Goal: Information Seeking & Learning: Learn about a topic

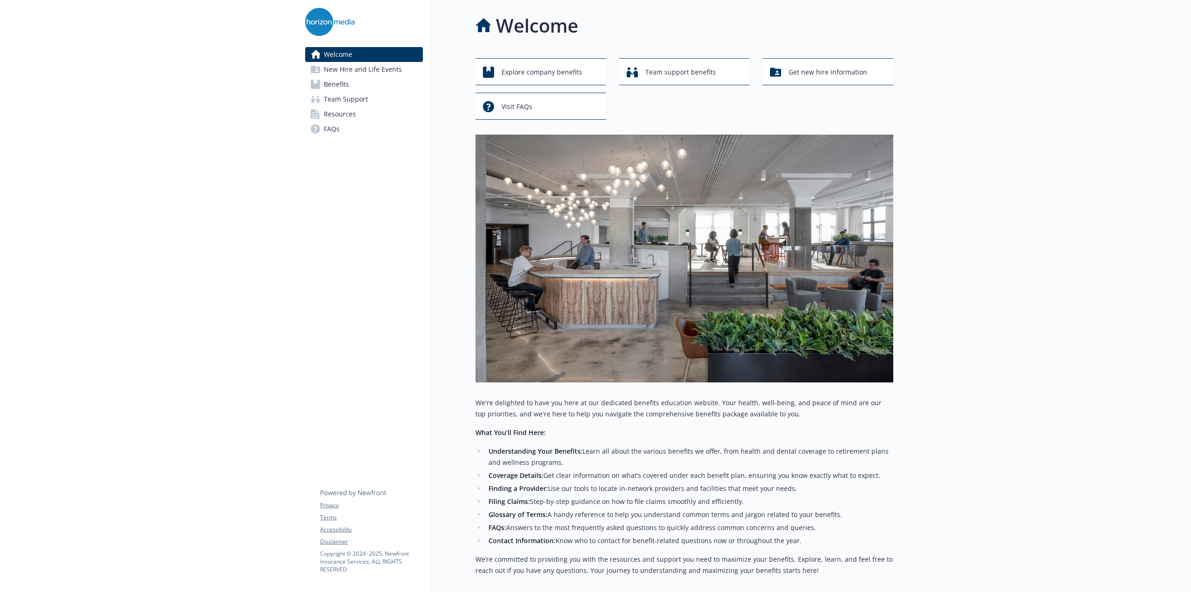
click at [352, 84] on link "Benefits" at bounding box center [364, 84] width 118 height 15
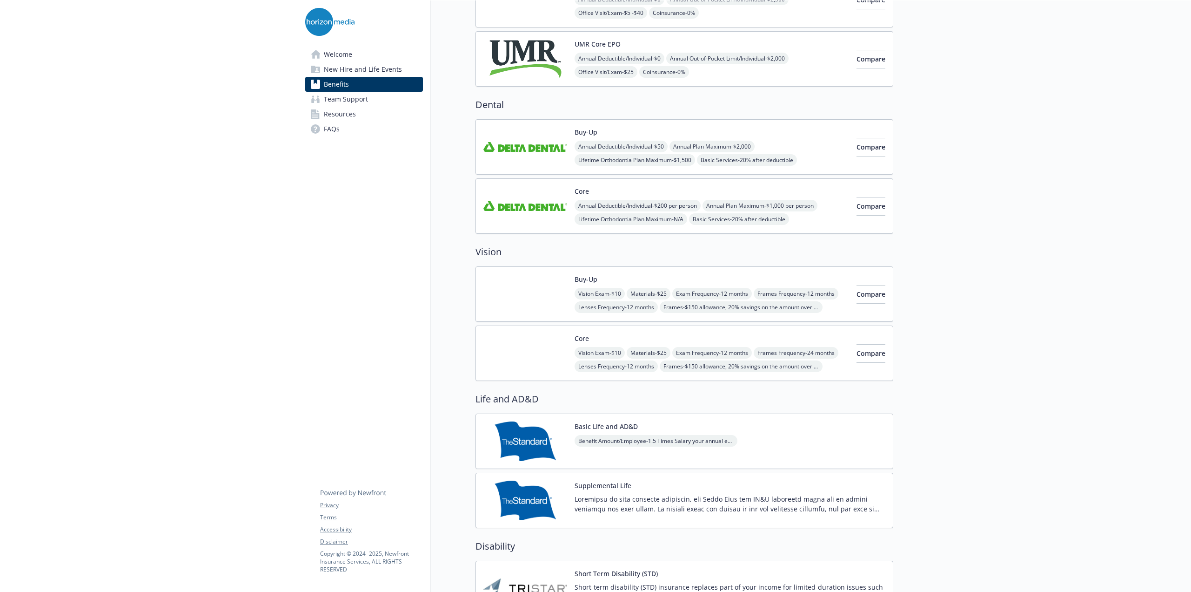
scroll to position [233, 0]
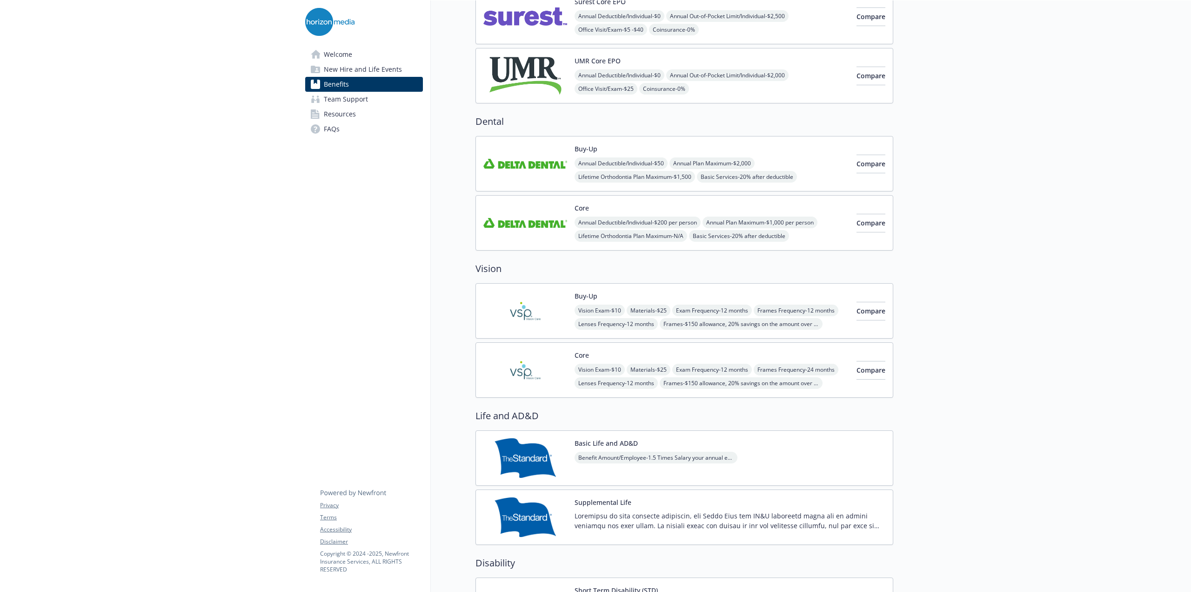
click at [530, 314] on img at bounding box center [526, 311] width 84 height 40
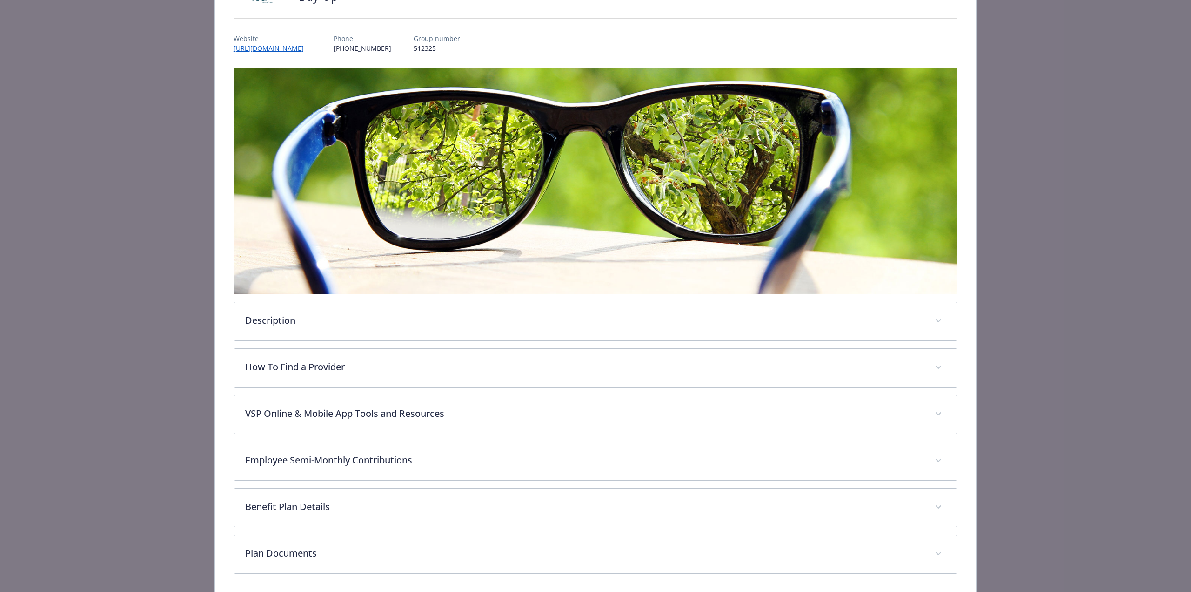
scroll to position [93, 0]
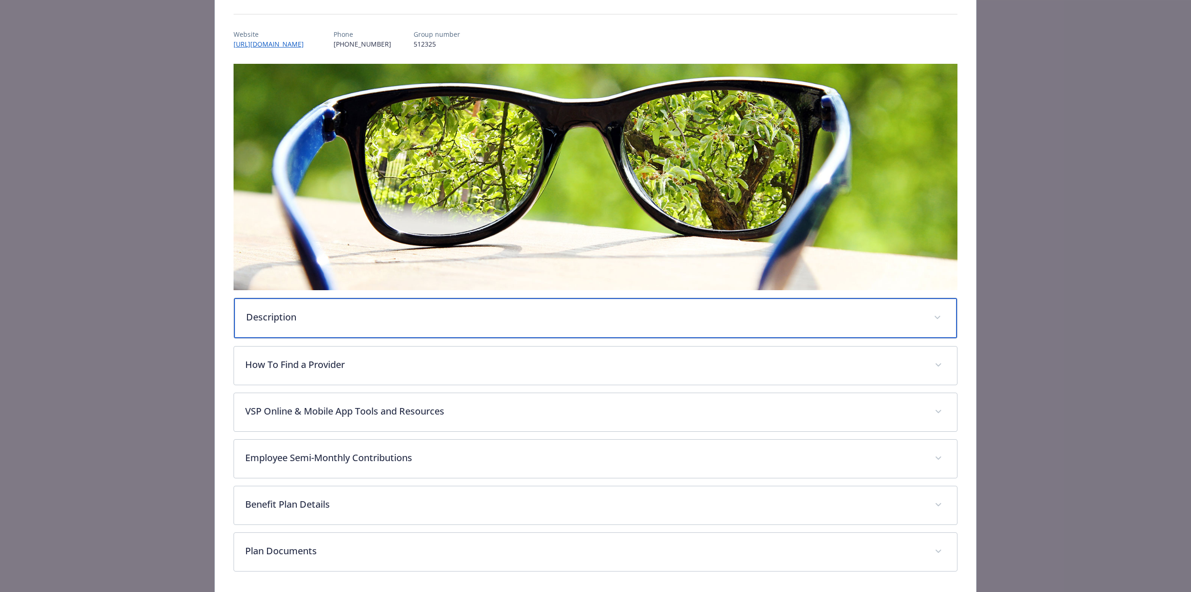
click at [292, 320] on p "Description" at bounding box center [584, 317] width 677 height 14
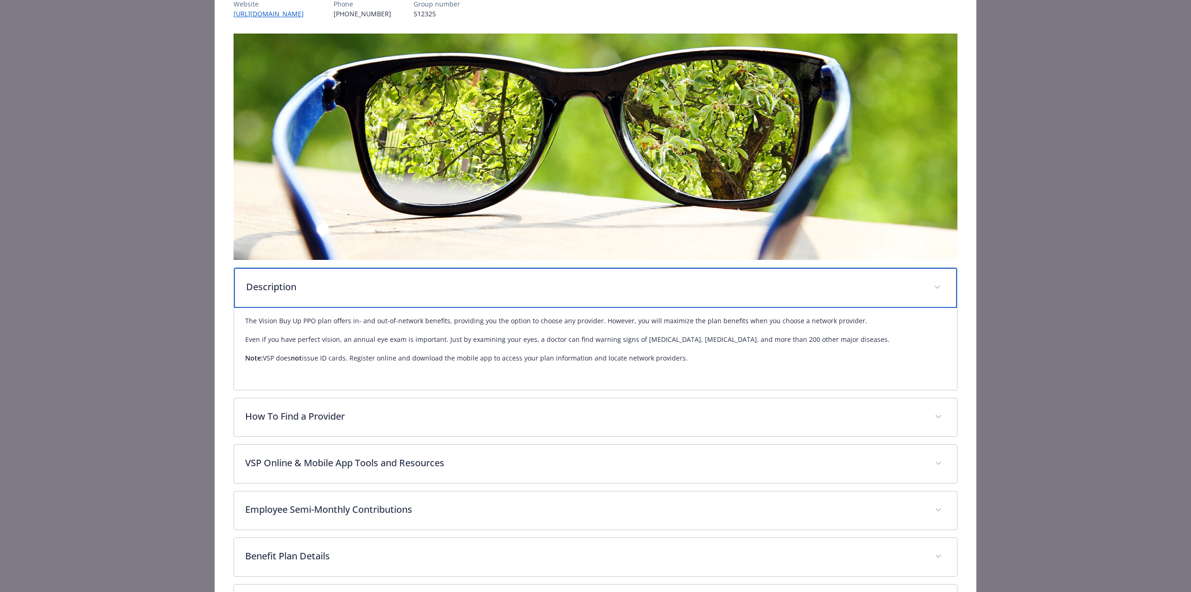
scroll to position [140, 0]
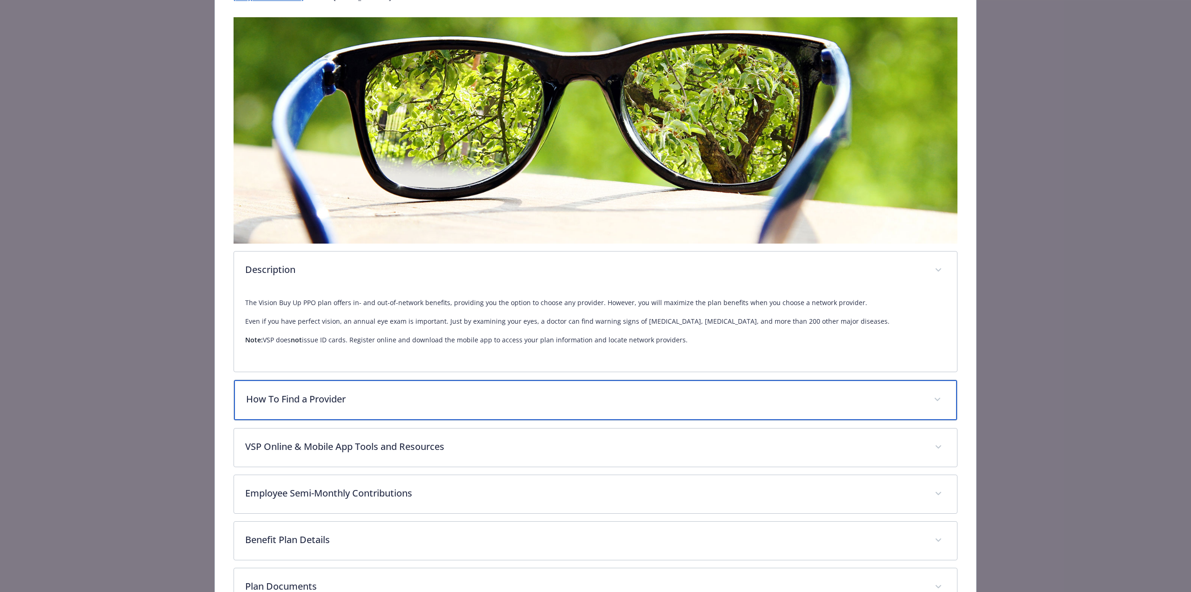
click at [334, 397] on p "How To Find a Provider" at bounding box center [584, 399] width 677 height 14
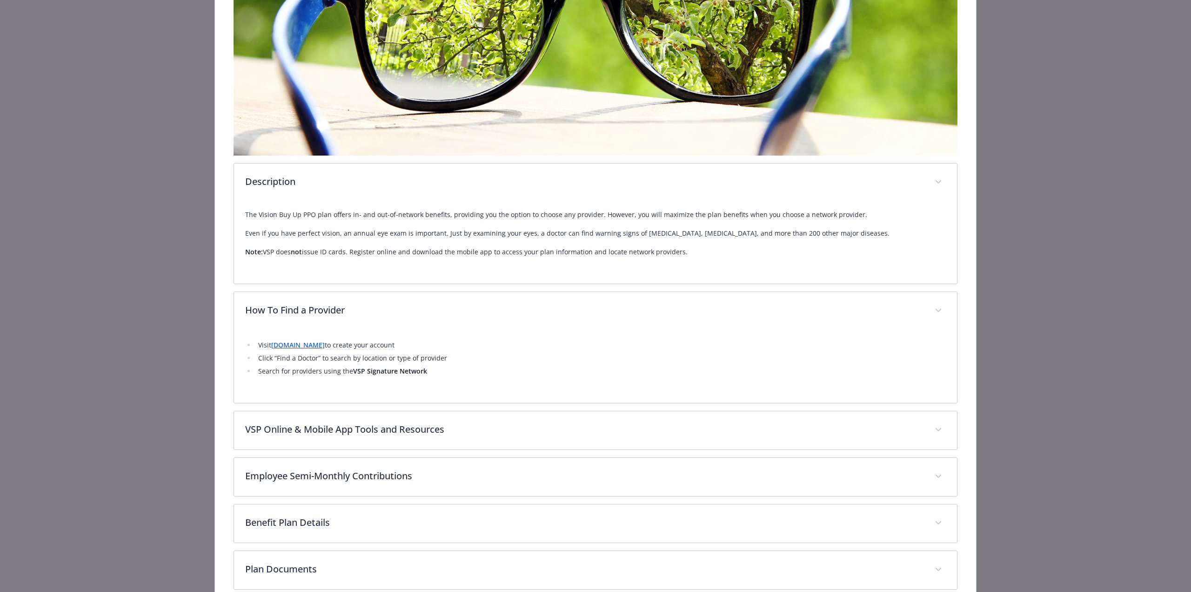
scroll to position [276, 0]
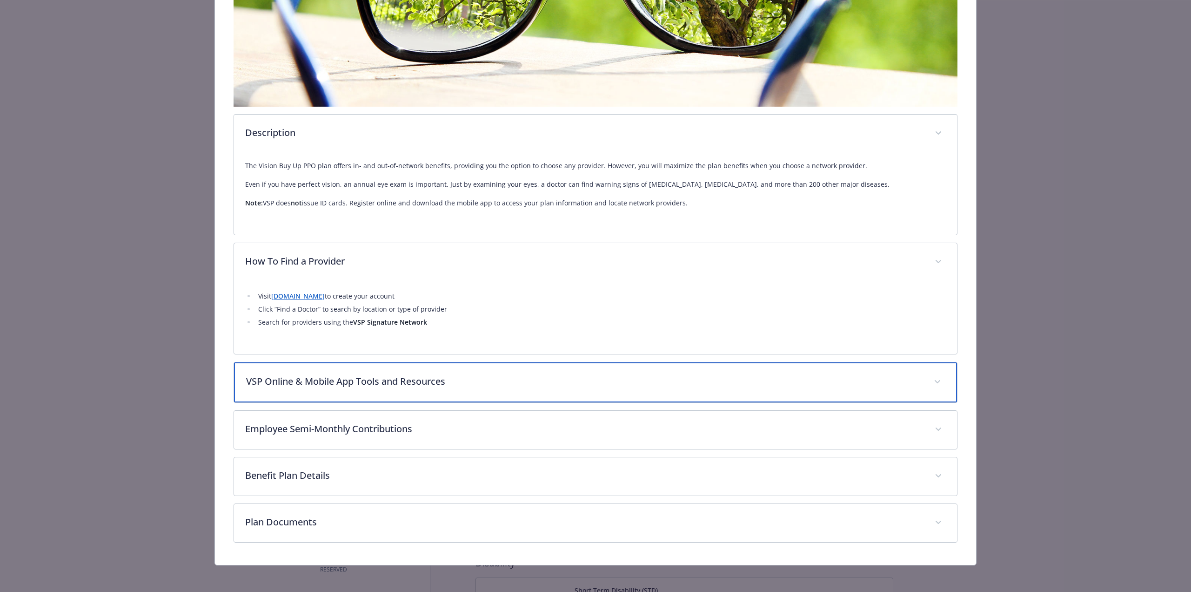
click at [420, 383] on p "VSP Online & Mobile App Tools and Resources" at bounding box center [584, 381] width 677 height 14
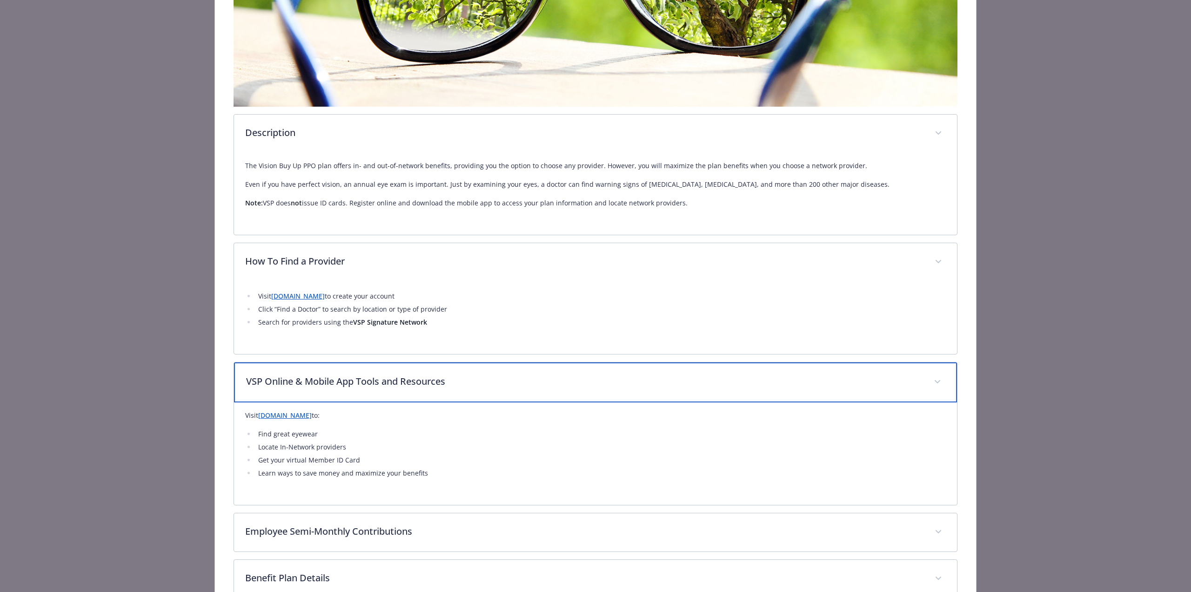
scroll to position [323, 0]
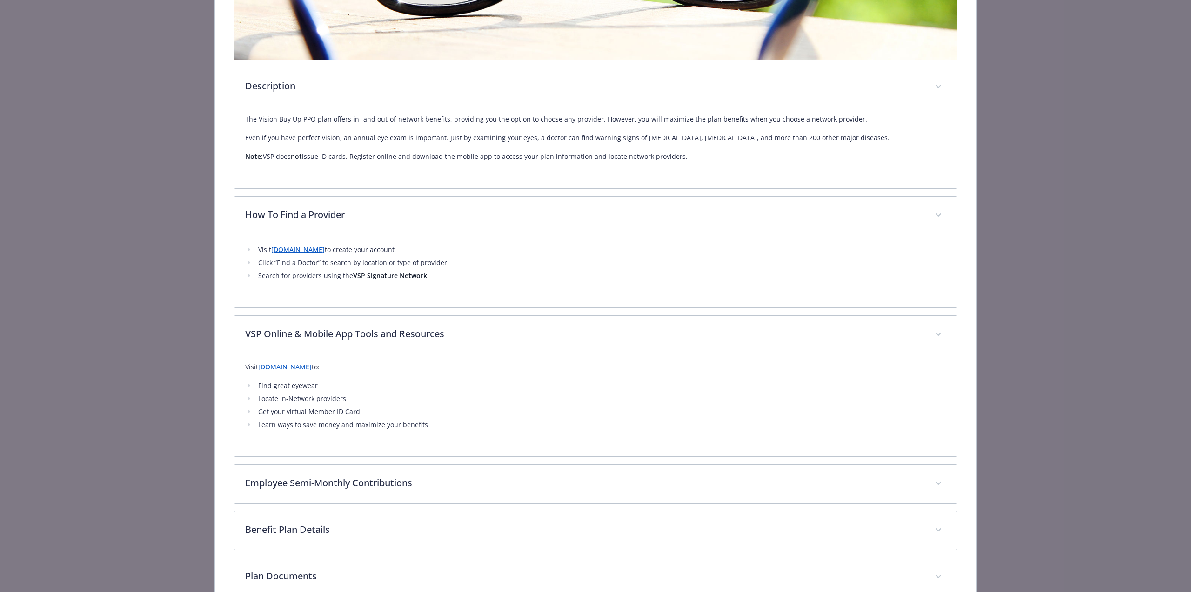
click at [312, 367] on link "[DOMAIN_NAME]" at bounding box center [285, 366] width 54 height 9
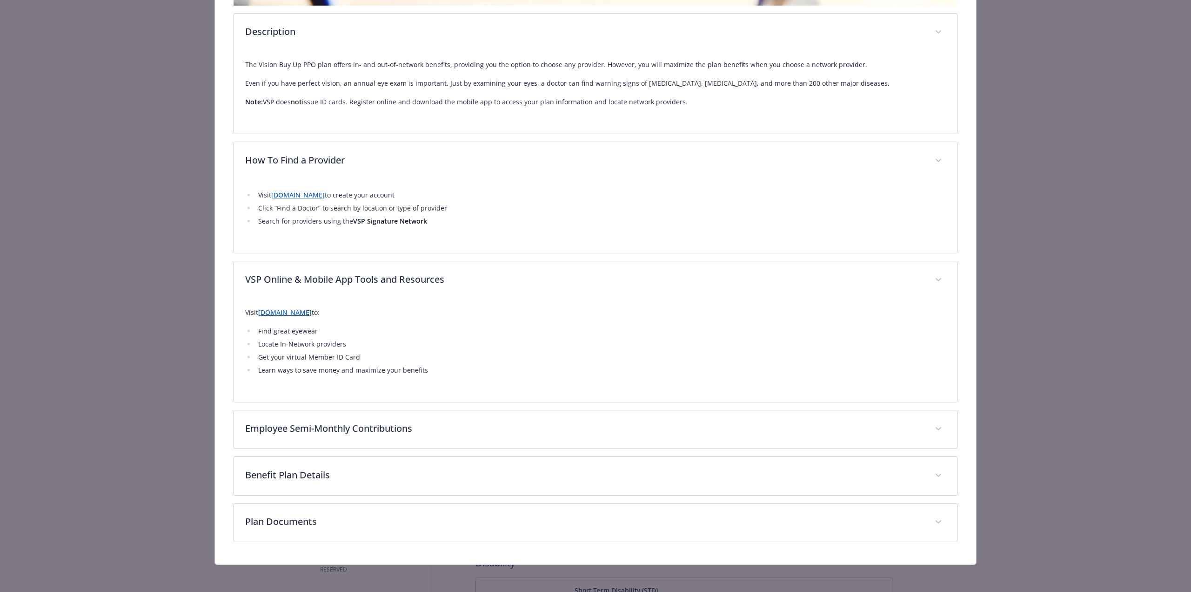
scroll to position [379, 0]
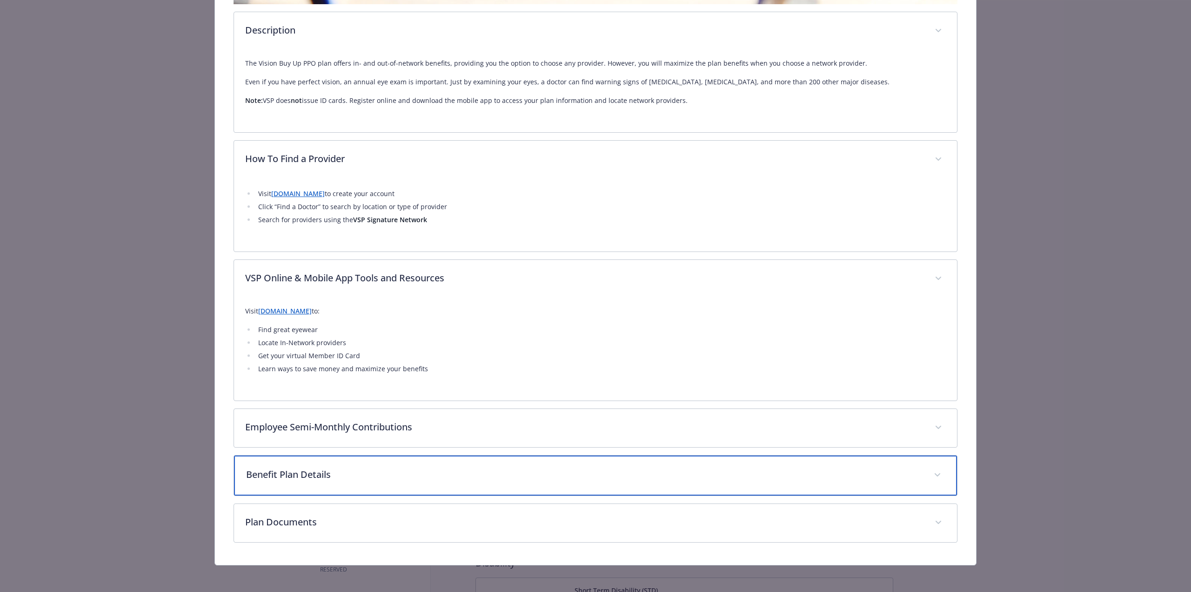
click at [308, 478] on p "Benefit Plan Details" at bounding box center [584, 474] width 677 height 14
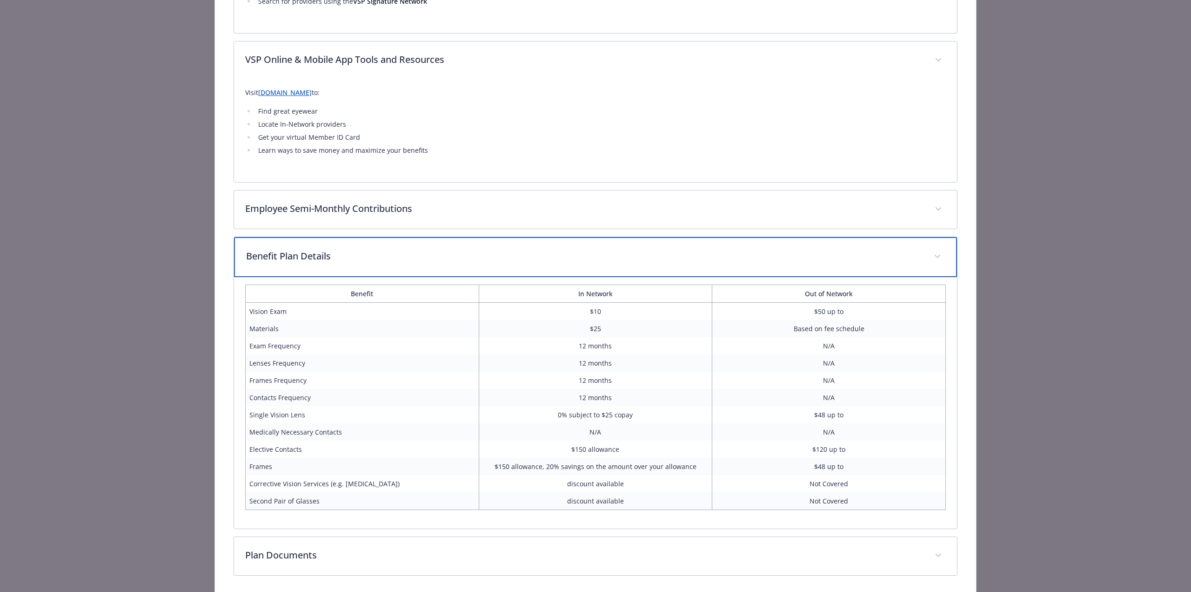
scroll to position [612, 0]
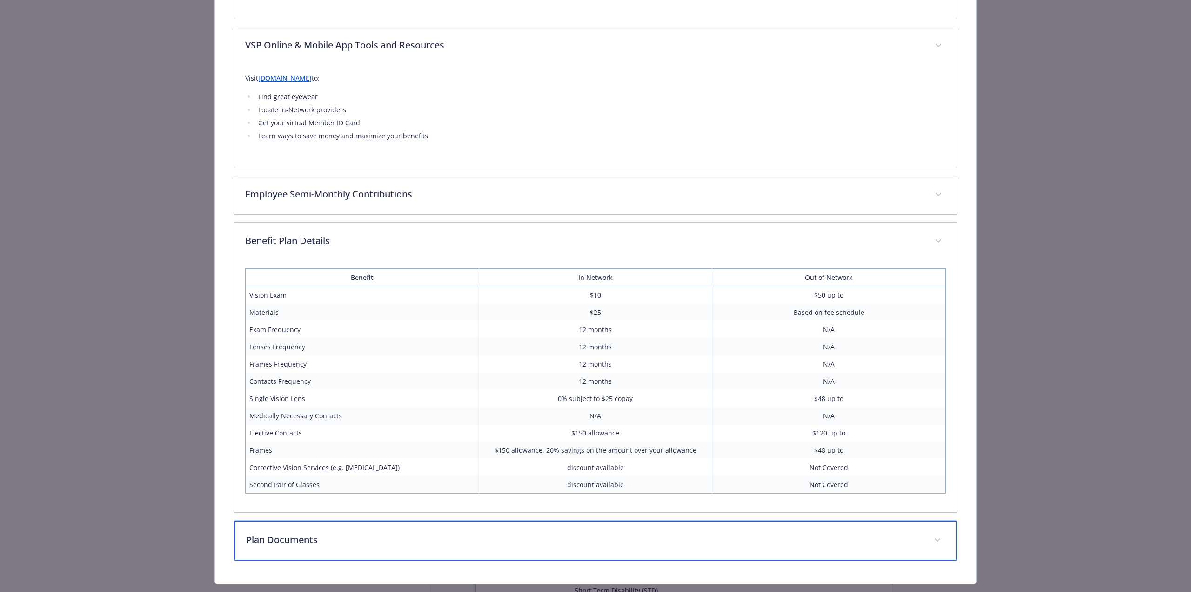
click at [307, 547] on div "Plan Documents" at bounding box center [595, 540] width 723 height 40
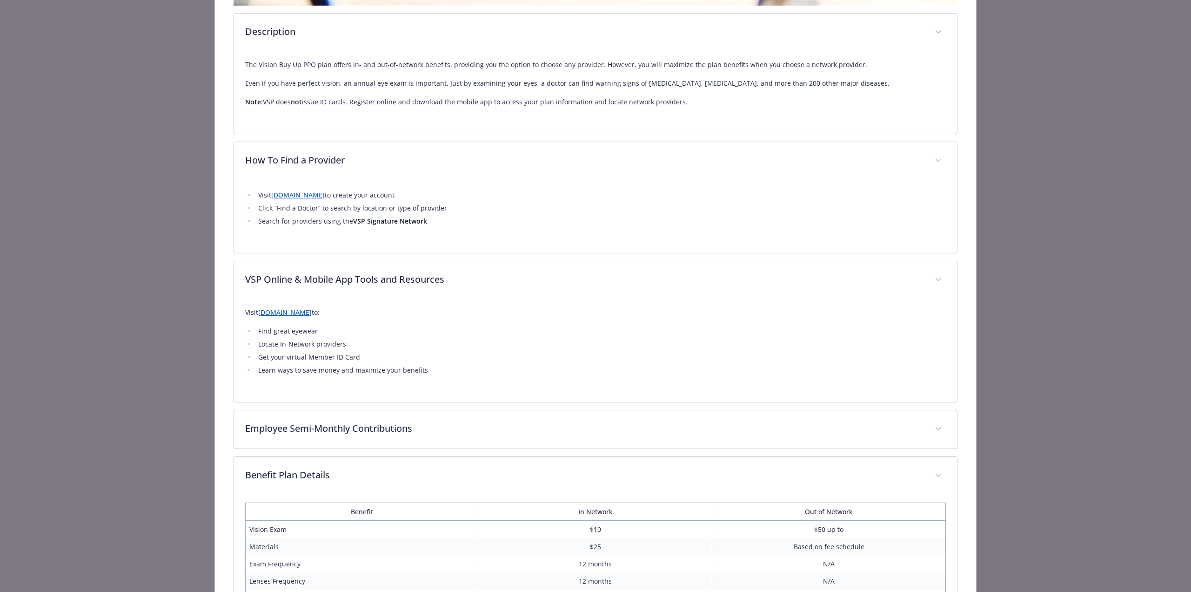
scroll to position [431, 0]
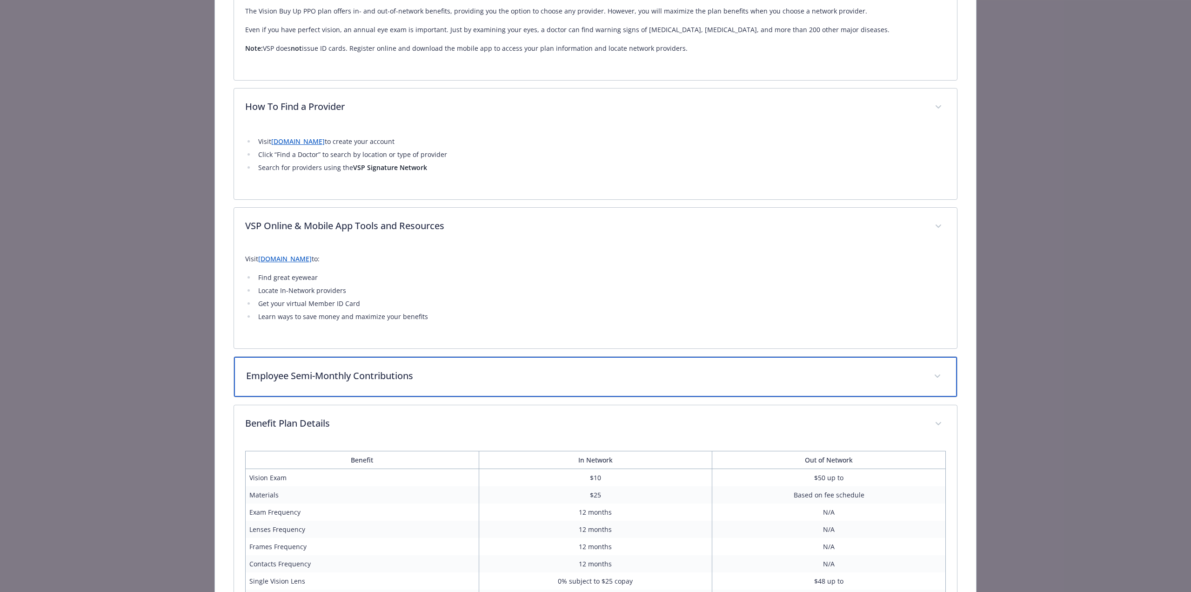
click at [351, 378] on p "Employee Semi-Monthly Contributions" at bounding box center [584, 376] width 677 height 14
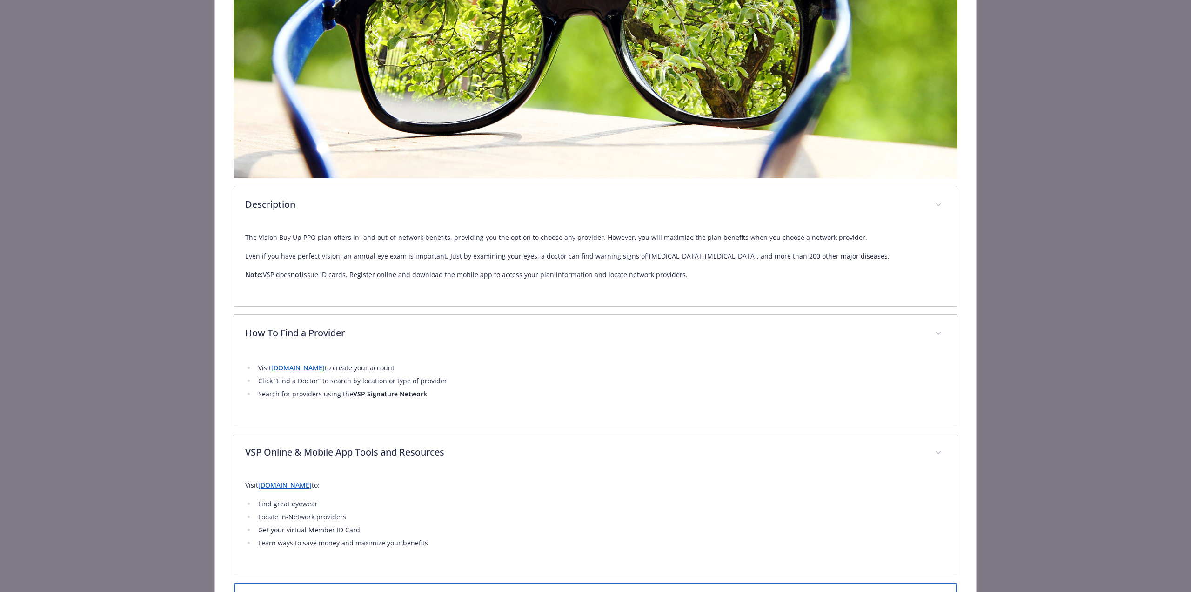
scroll to position [158, 0]
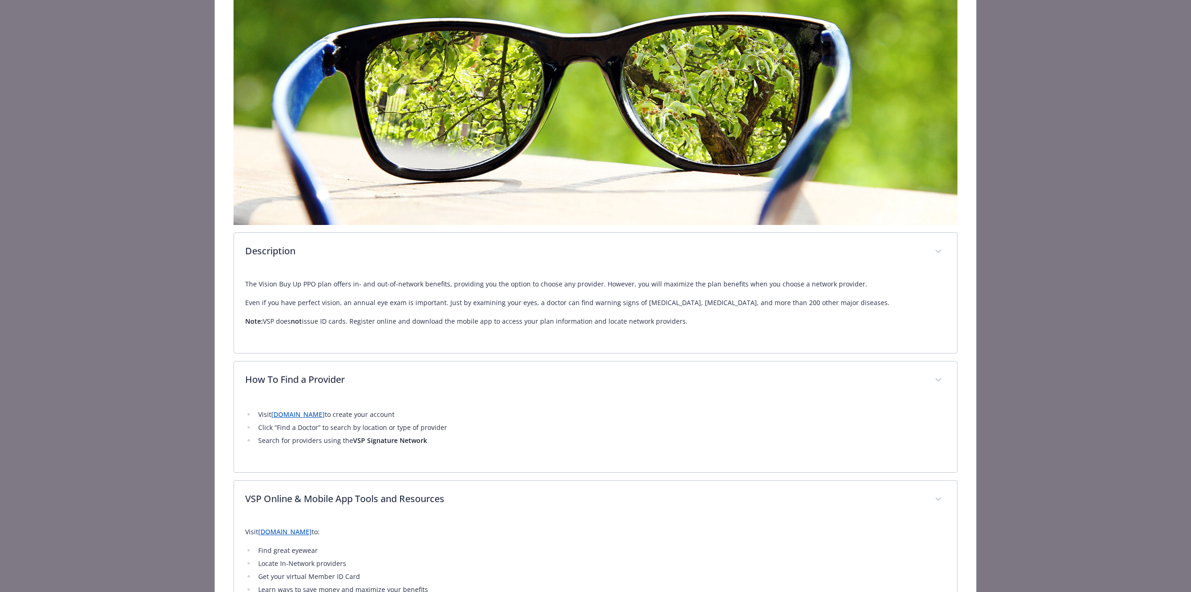
click at [314, 416] on link "[DOMAIN_NAME]" at bounding box center [298, 414] width 54 height 9
